Goal: Task Accomplishment & Management: Manage account settings

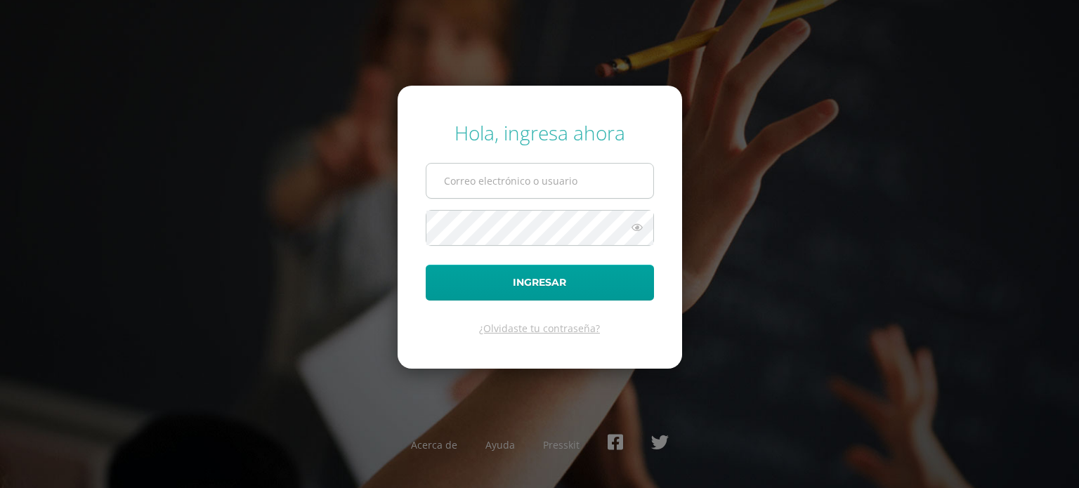
click at [516, 176] on input "text" at bounding box center [539, 181] width 227 height 34
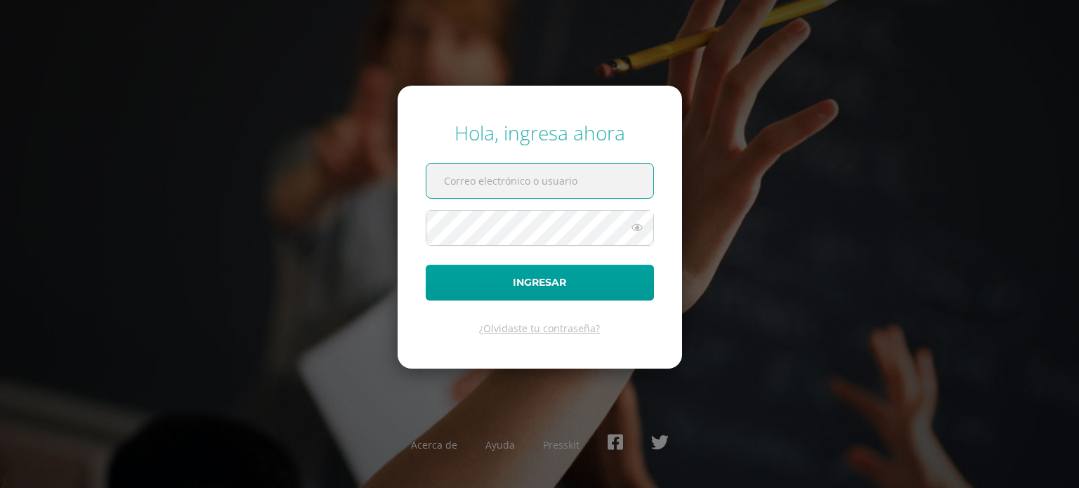
click at [514, 187] on input "text" at bounding box center [539, 181] width 227 height 34
type input "[EMAIL_ADDRESS][DOMAIN_NAME]"
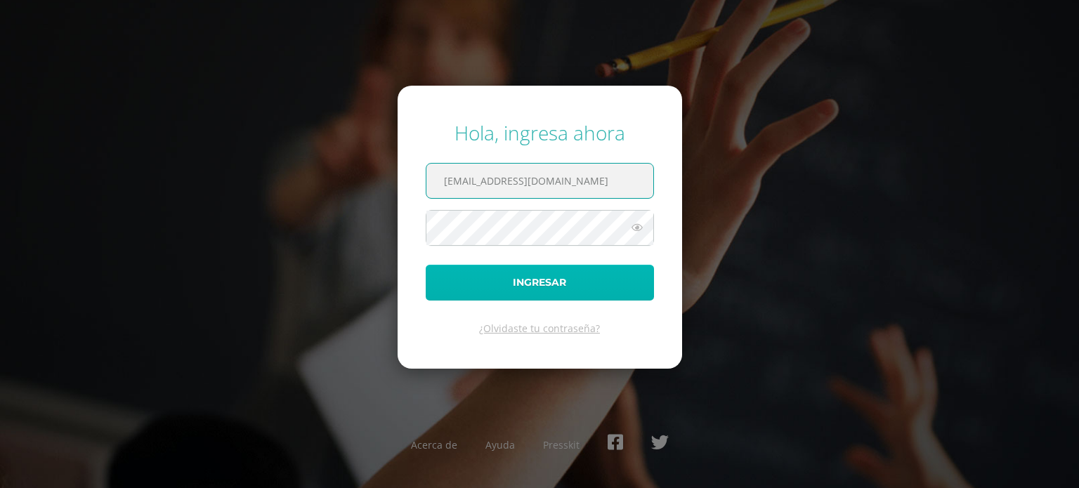
click at [553, 281] on button "Ingresar" at bounding box center [540, 283] width 228 height 36
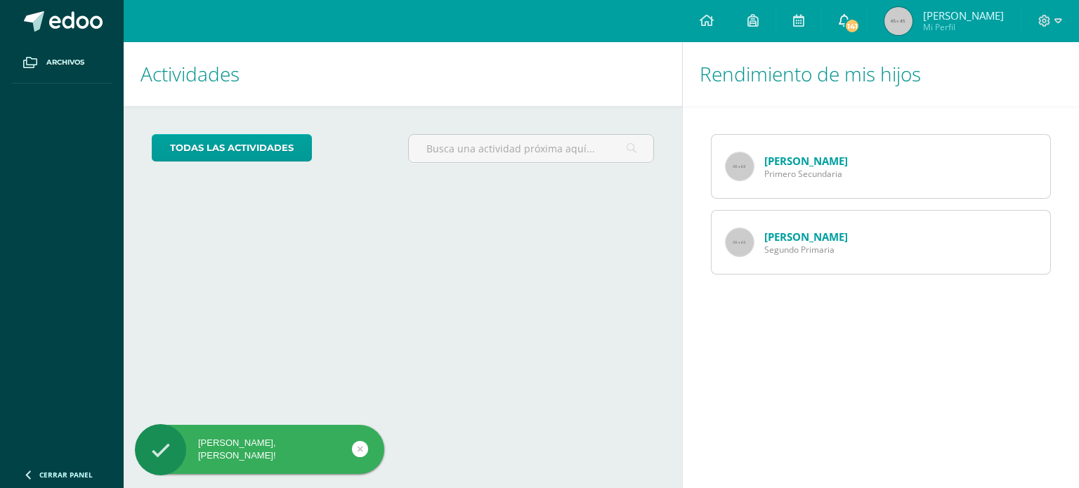
click at [860, 20] on span "141" at bounding box center [851, 25] width 15 height 15
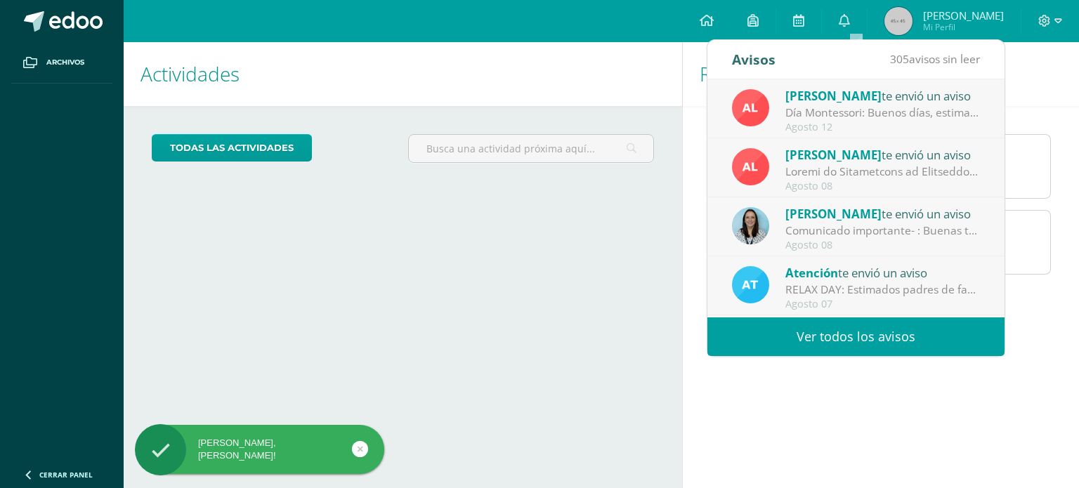
click at [880, 329] on link "Ver todos los avisos" at bounding box center [855, 336] width 297 height 39
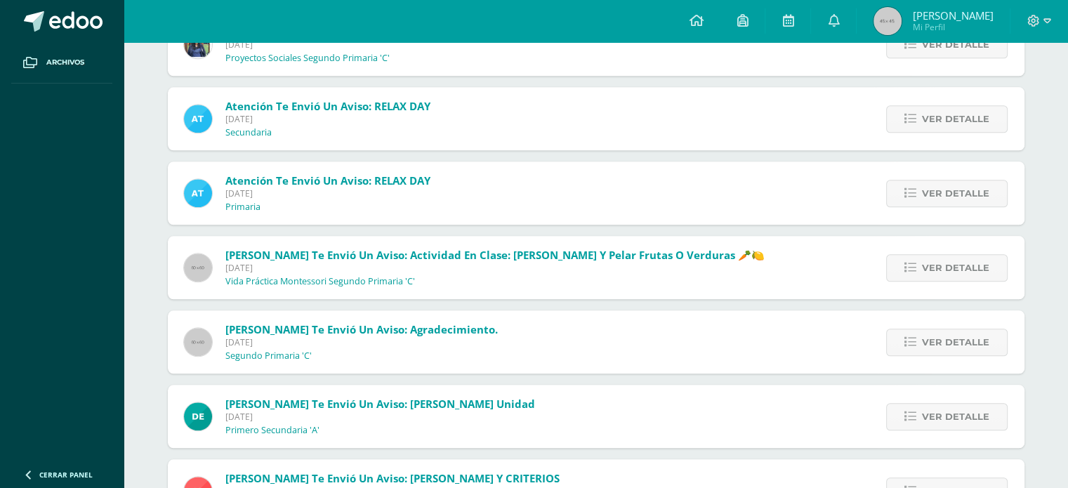
scroll to position [1540, 0]
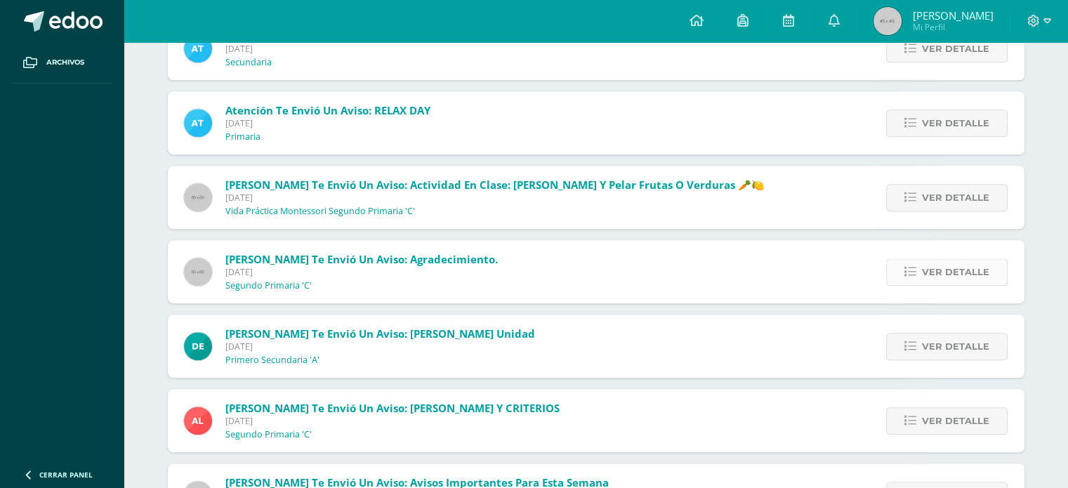
click at [931, 264] on span "Ver detalle" at bounding box center [955, 272] width 67 height 26
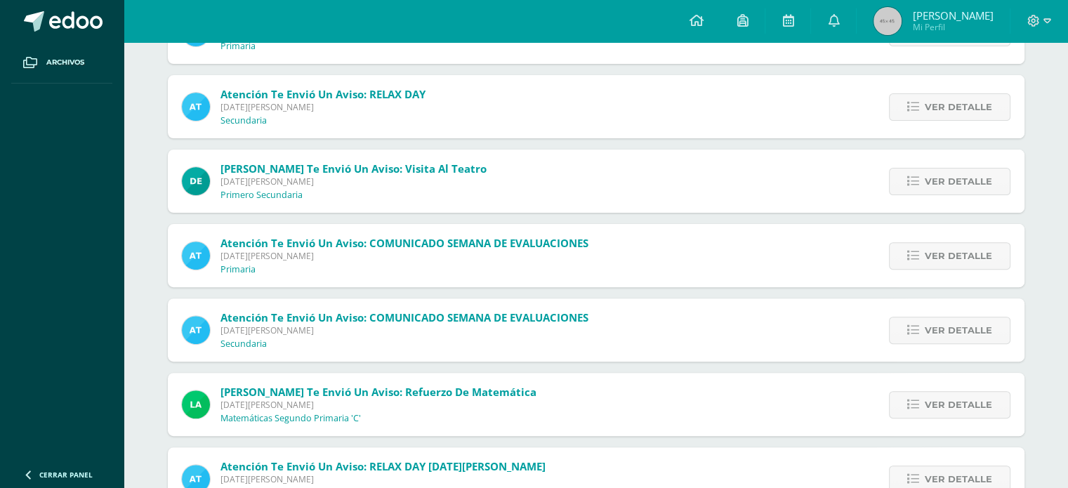
scroll to position [416, 0]
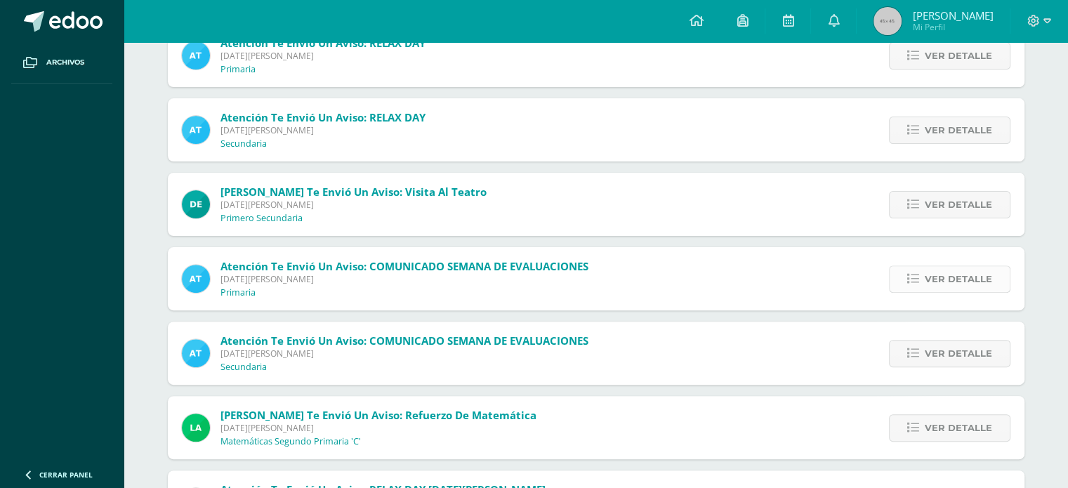
click at [935, 279] on span "Ver detalle" at bounding box center [958, 279] width 67 height 26
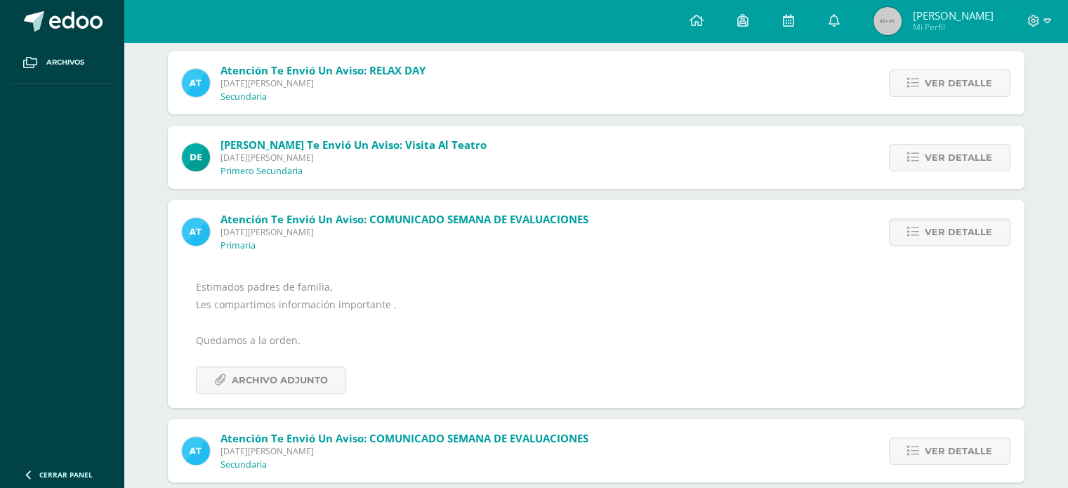
scroll to position [486, 0]
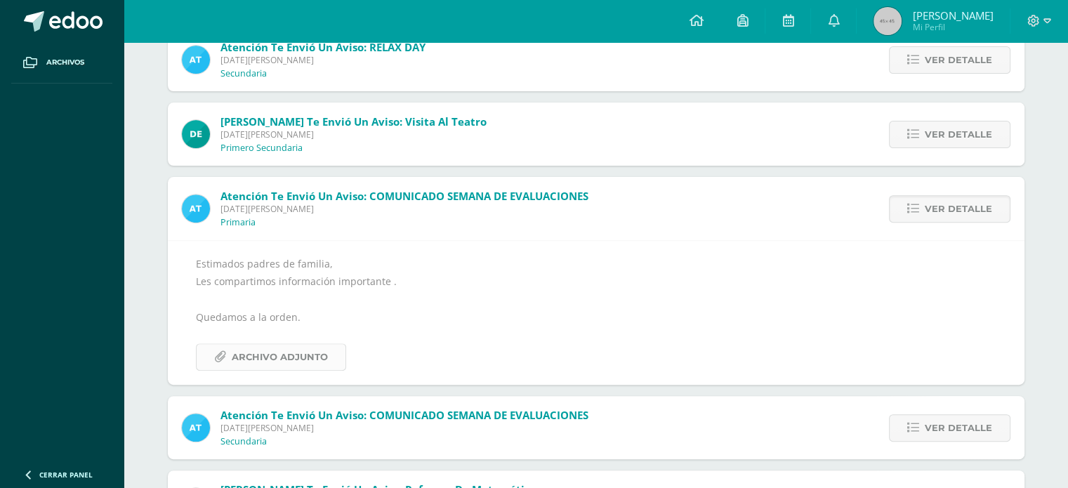
click at [292, 355] on span "Archivo Adjunto" at bounding box center [280, 357] width 96 height 26
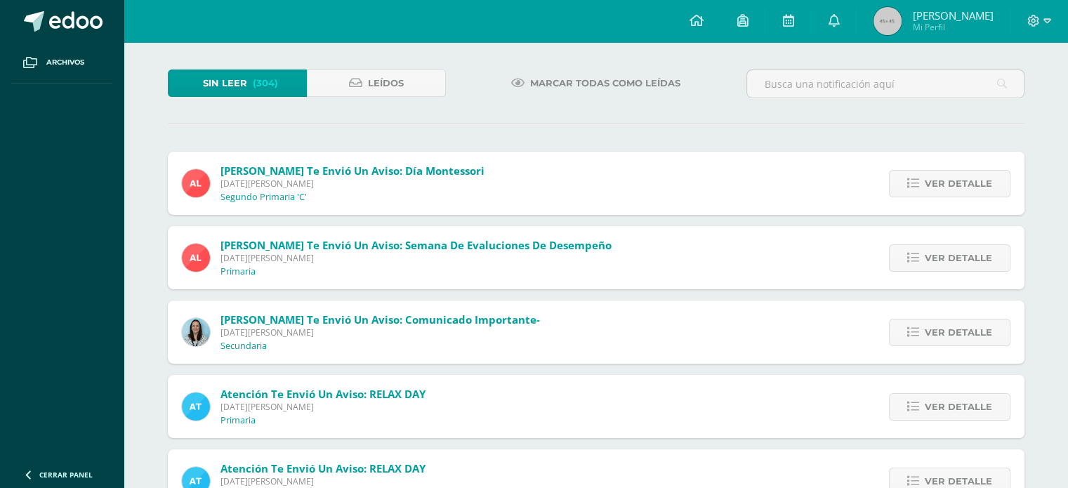
scroll to position [0, 0]
